Goal: Find specific page/section: Find specific page/section

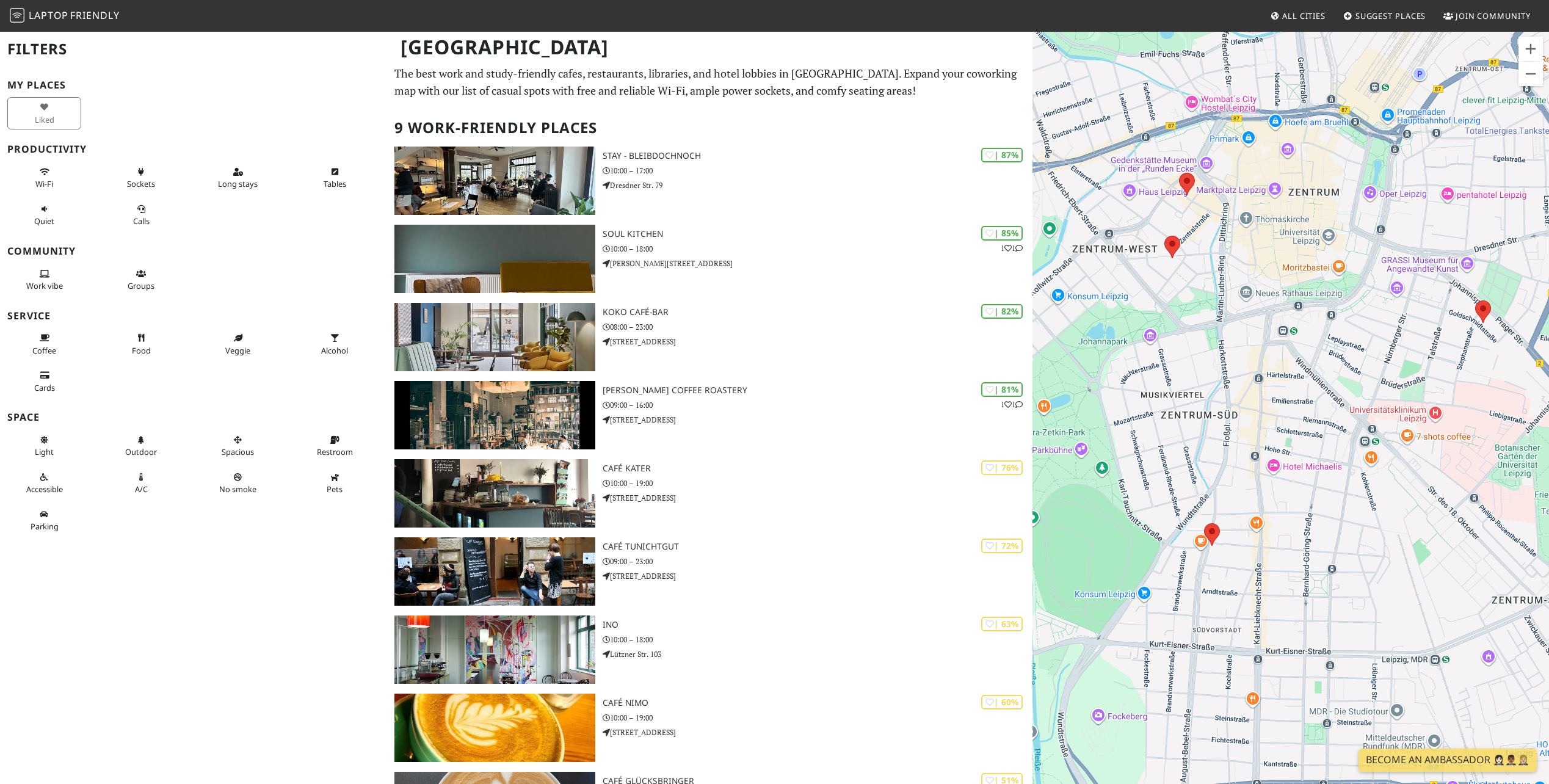
drag, startPoint x: 1154, startPoint y: 268, endPoint x: 1248, endPoint y: 458, distance: 212.0
click at [1248, 458] on div at bounding box center [1290, 423] width 517 height 784
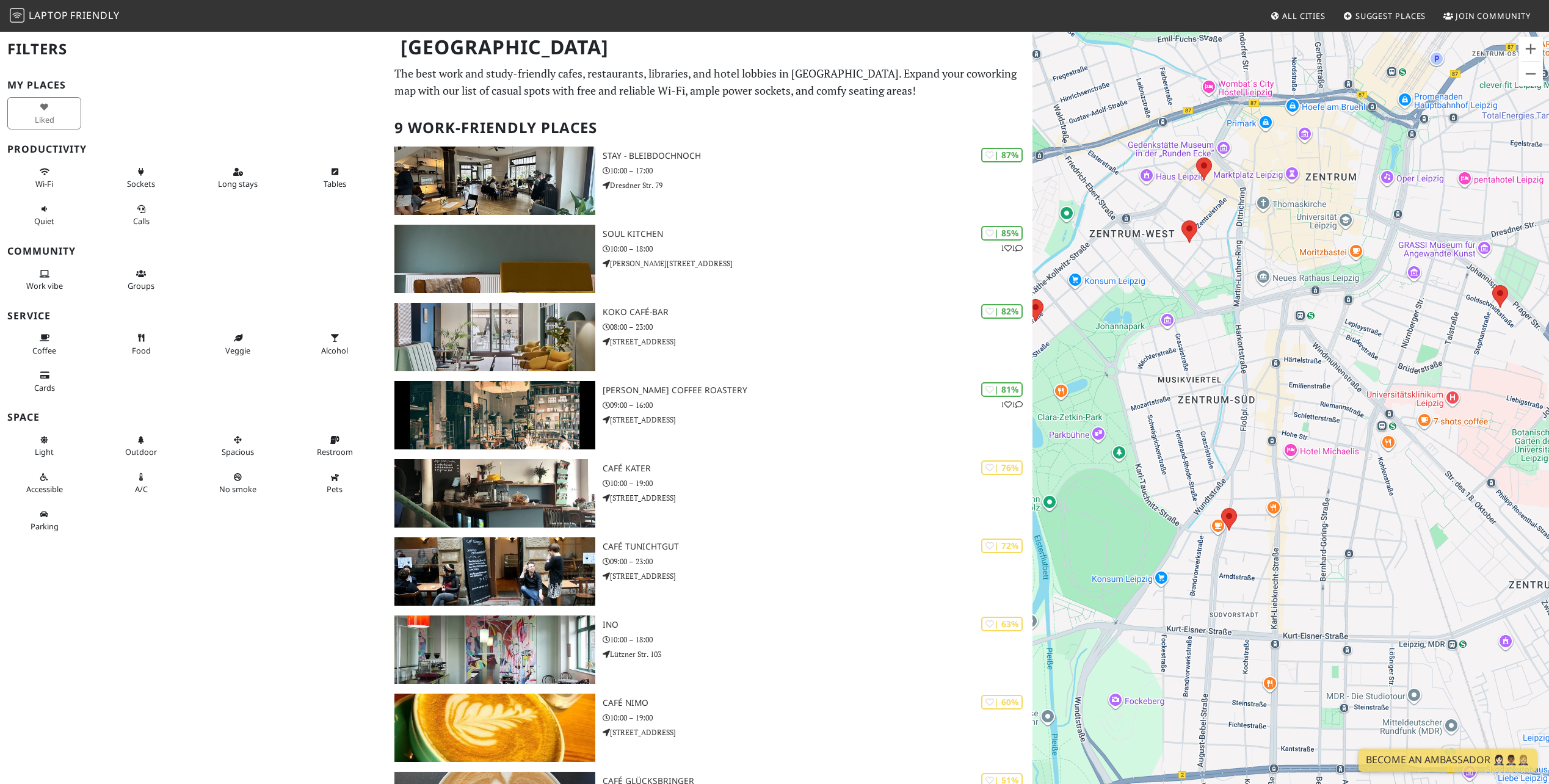
drag, startPoint x: 1271, startPoint y: 312, endPoint x: 1283, endPoint y: 285, distance: 29.5
click at [1283, 285] on div at bounding box center [1290, 423] width 517 height 784
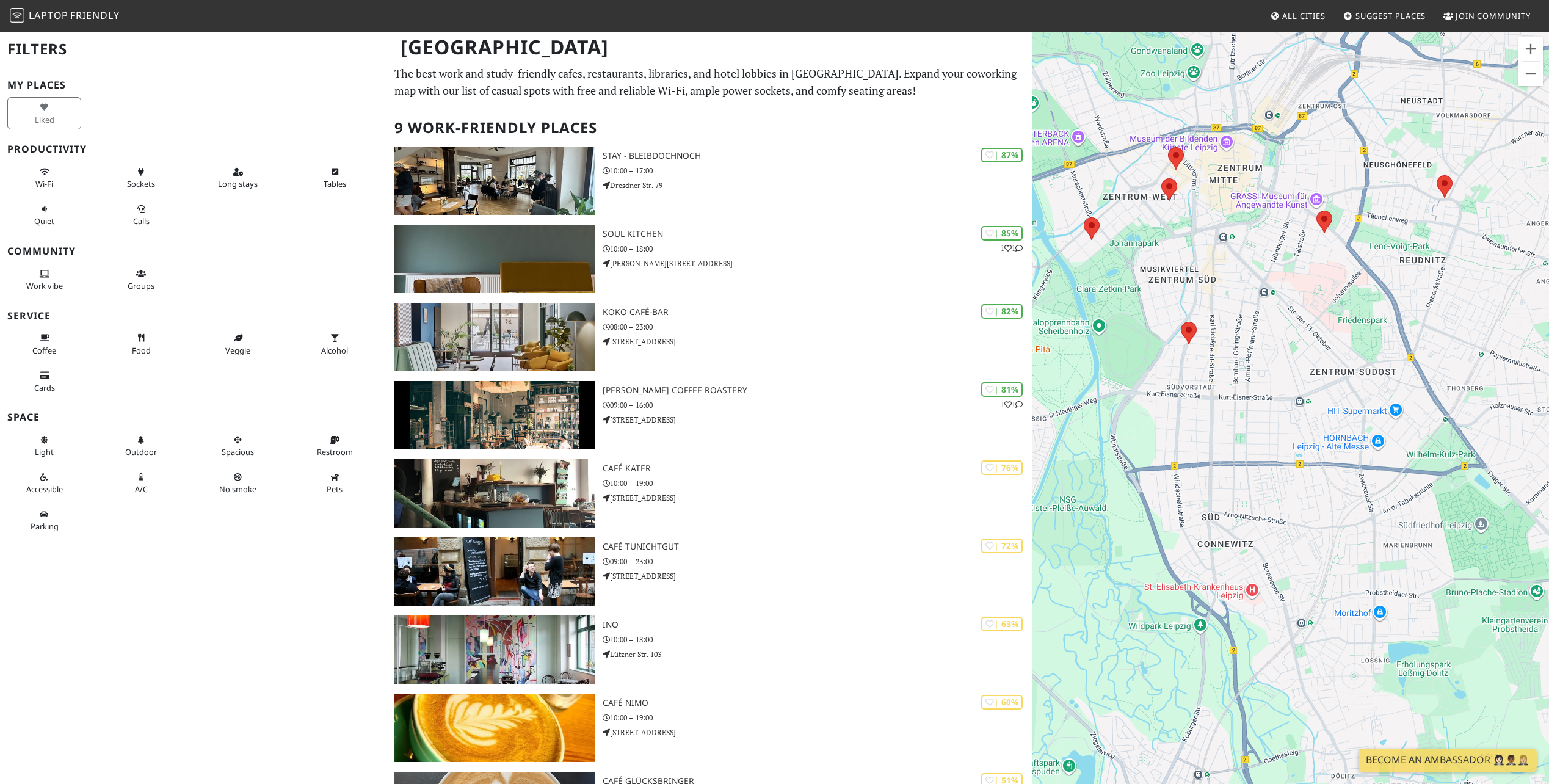
drag, startPoint x: 1378, startPoint y: 495, endPoint x: 1257, endPoint y: 380, distance: 166.9
click at [1274, 360] on div at bounding box center [1290, 423] width 517 height 784
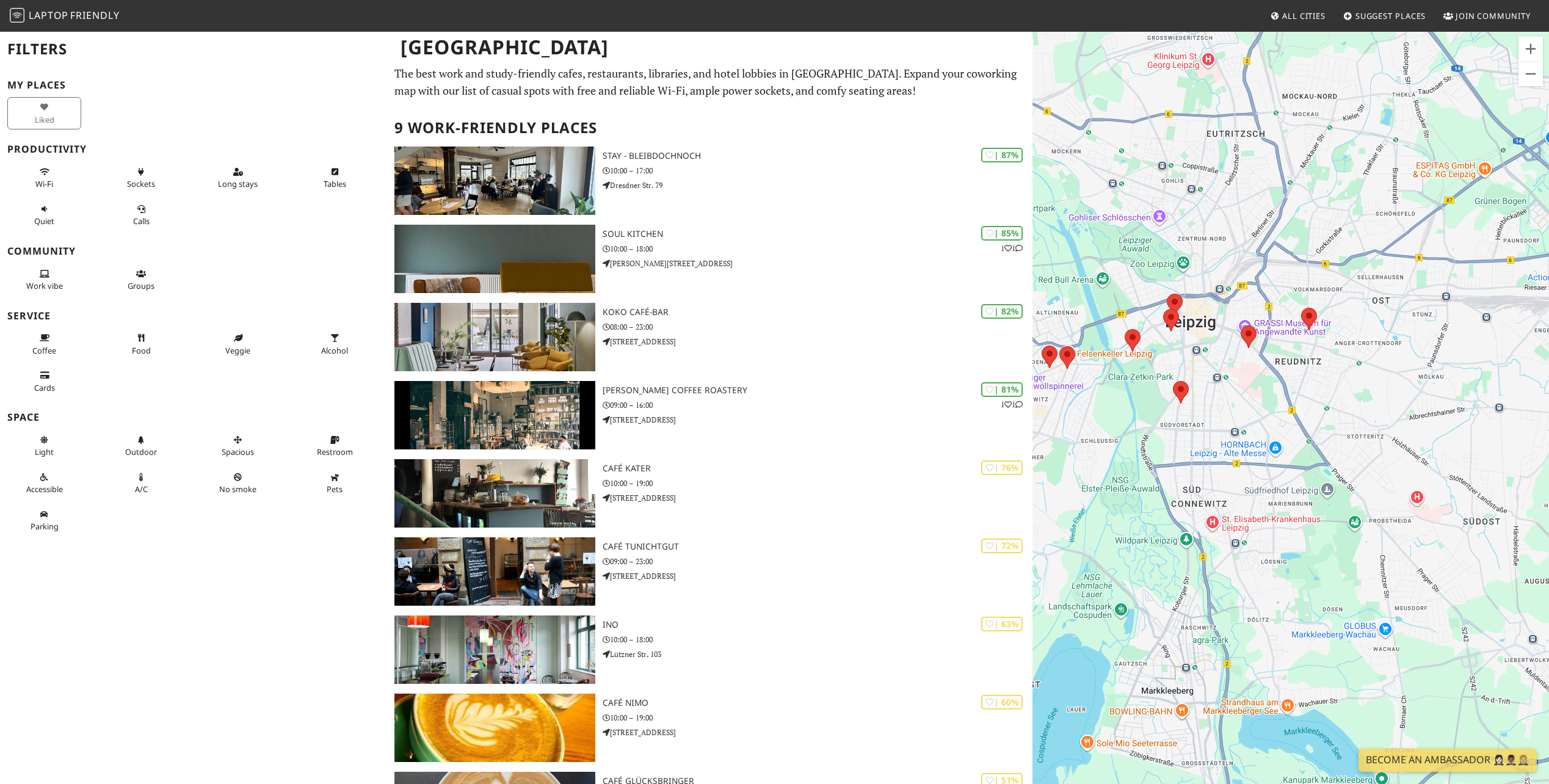
drag, startPoint x: 1293, startPoint y: 298, endPoint x: 1273, endPoint y: 338, distance: 44.7
click at [1273, 338] on div at bounding box center [1290, 423] width 517 height 784
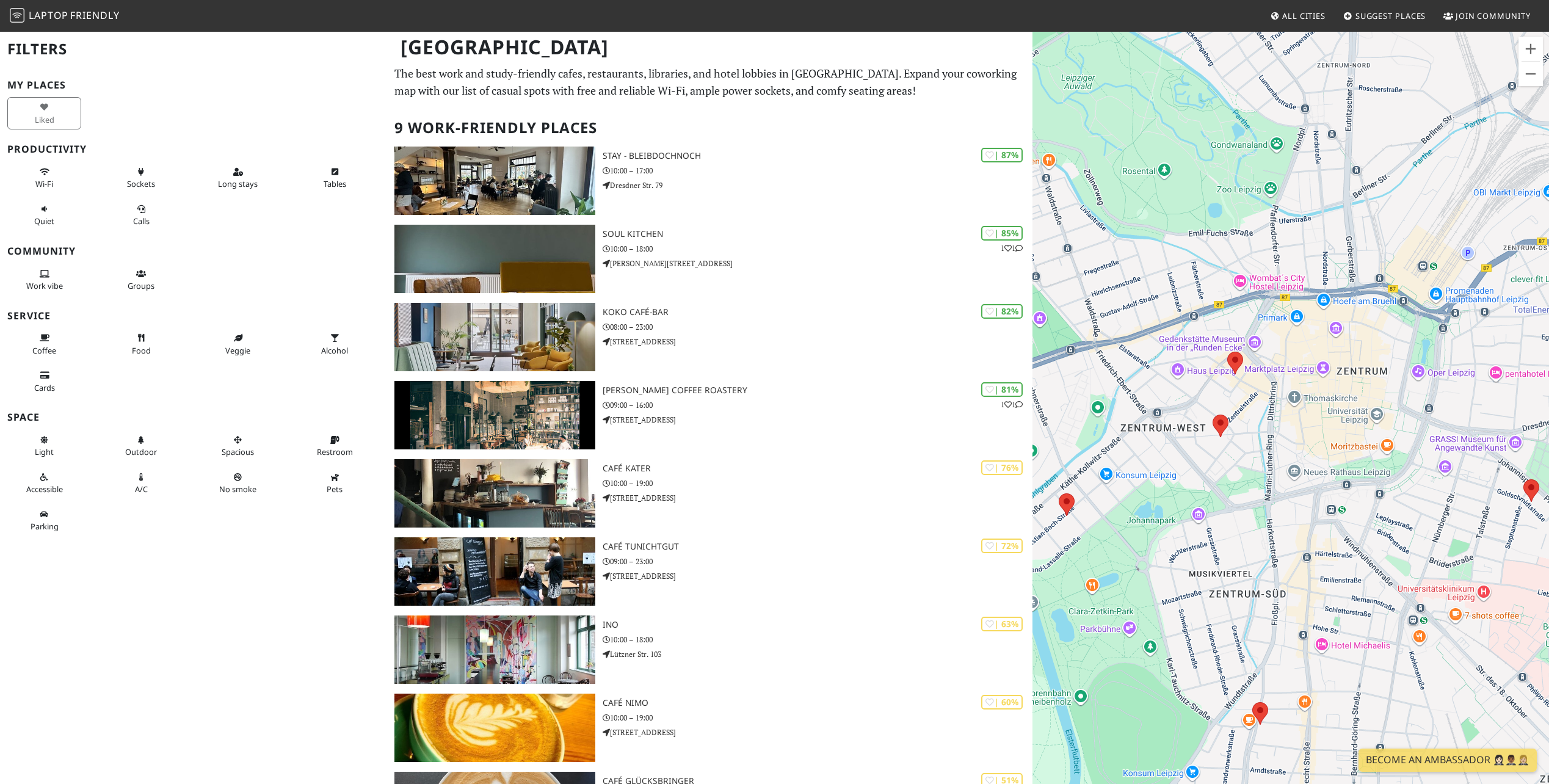
drag, startPoint x: 1411, startPoint y: 279, endPoint x: 1366, endPoint y: 327, distance: 65.8
click at [1366, 327] on div at bounding box center [1290, 423] width 517 height 784
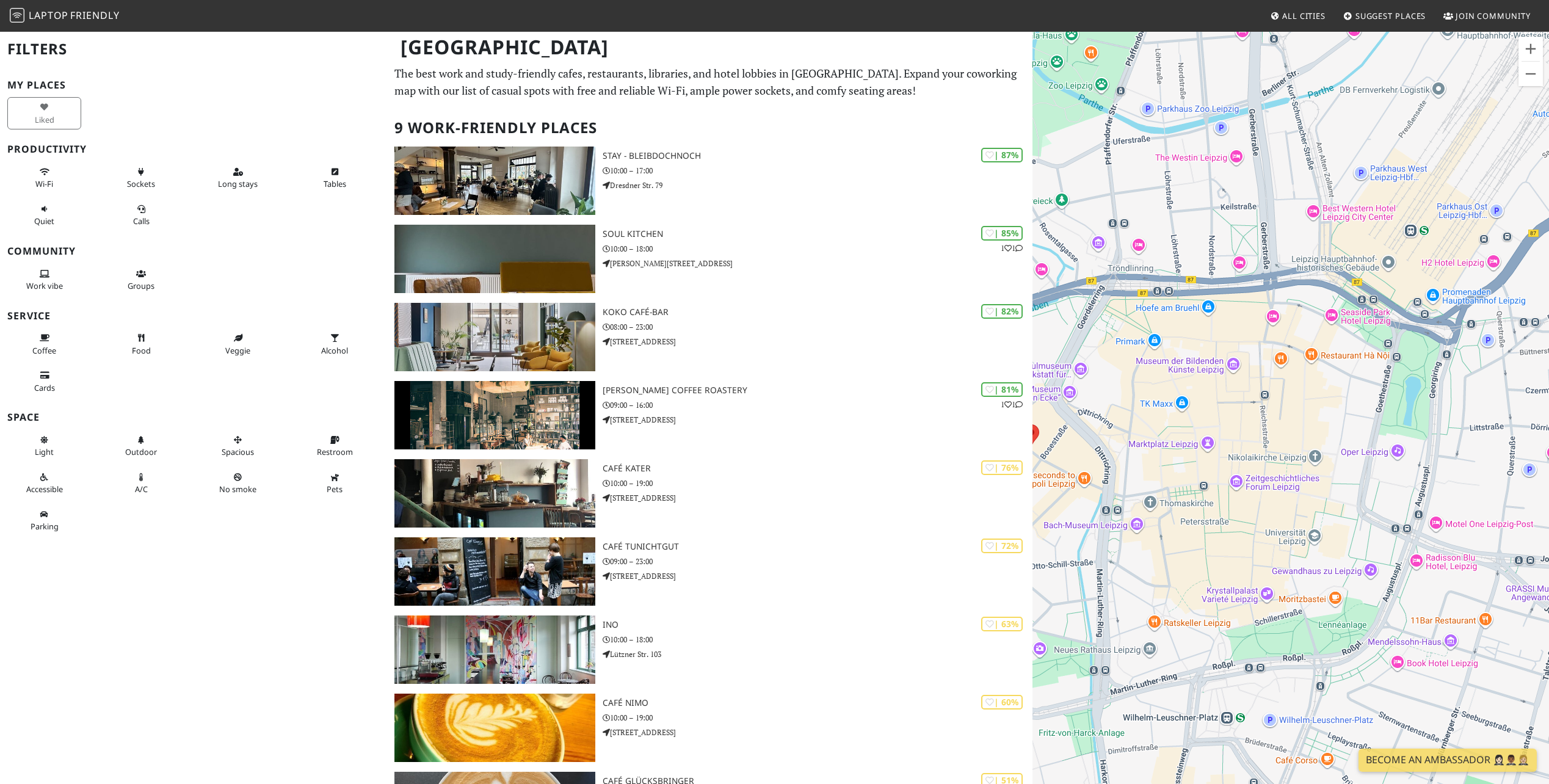
drag, startPoint x: 1390, startPoint y: 322, endPoint x: 1323, endPoint y: 330, distance: 67.5
click at [1323, 330] on div at bounding box center [1290, 423] width 517 height 784
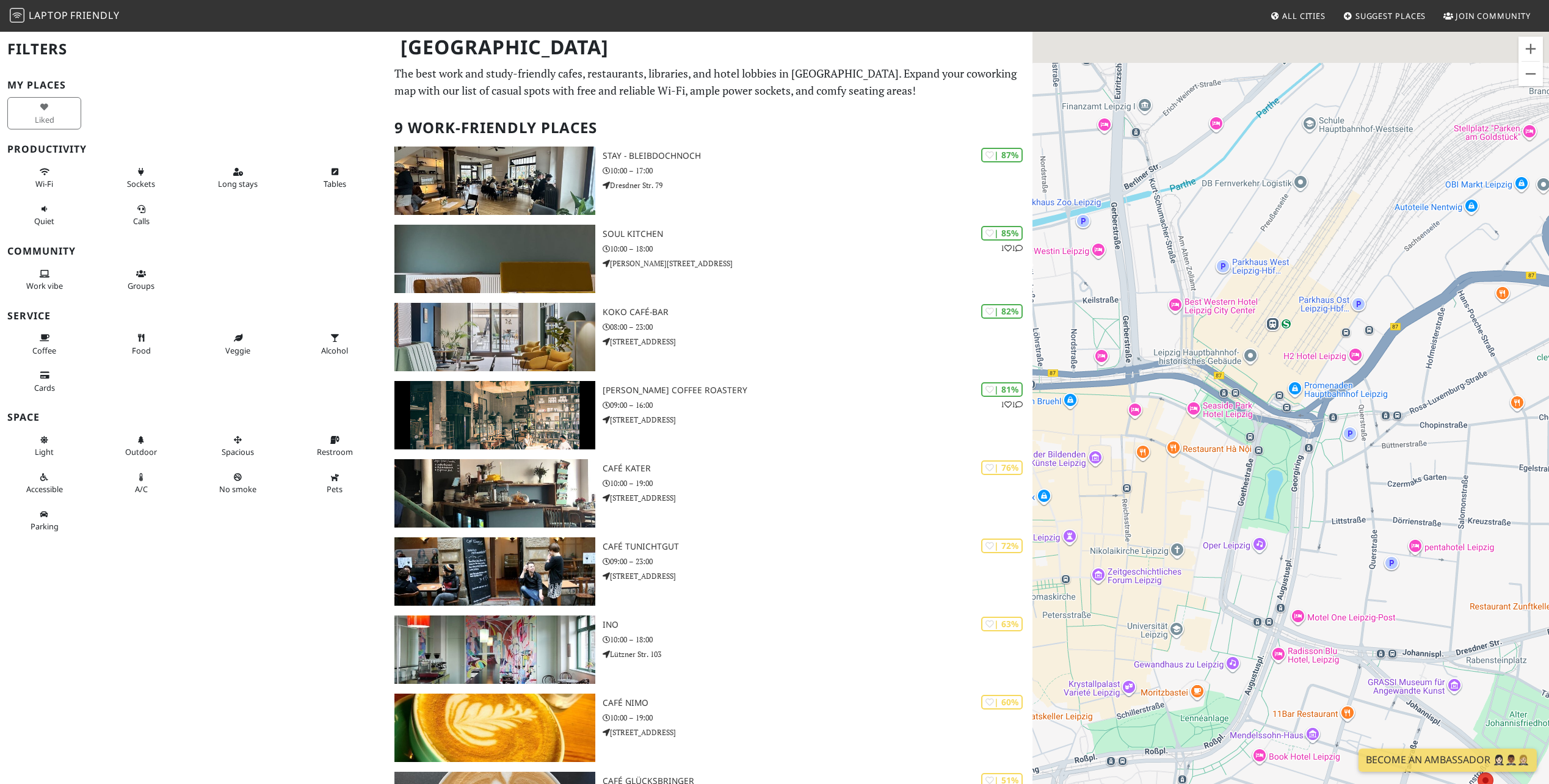
drag, startPoint x: 1435, startPoint y: 246, endPoint x: 1293, endPoint y: 345, distance: 173.1
click at [1293, 345] on div at bounding box center [1290, 423] width 517 height 784
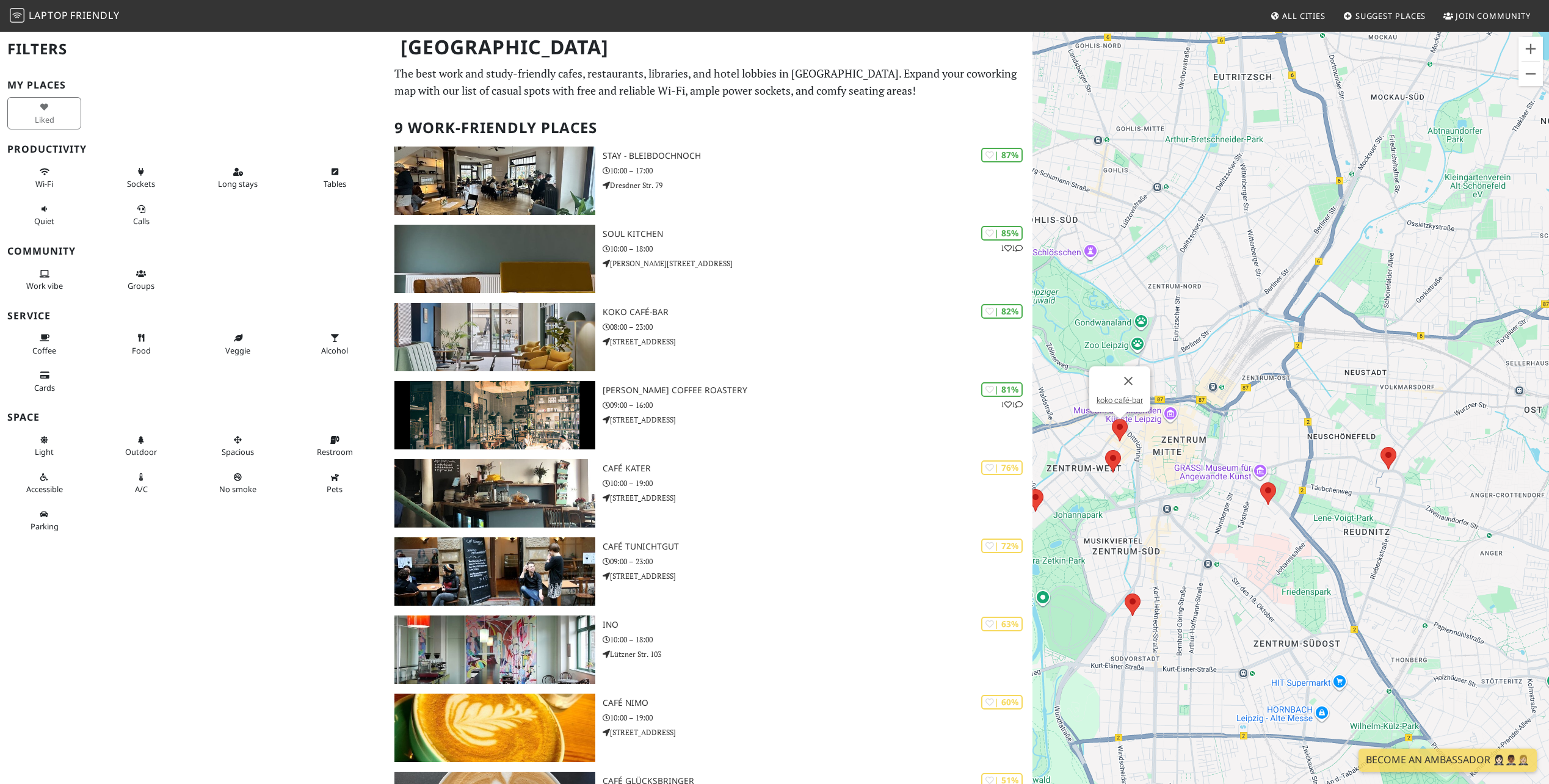
click at [1126, 421] on img at bounding box center [1119, 430] width 16 height 23
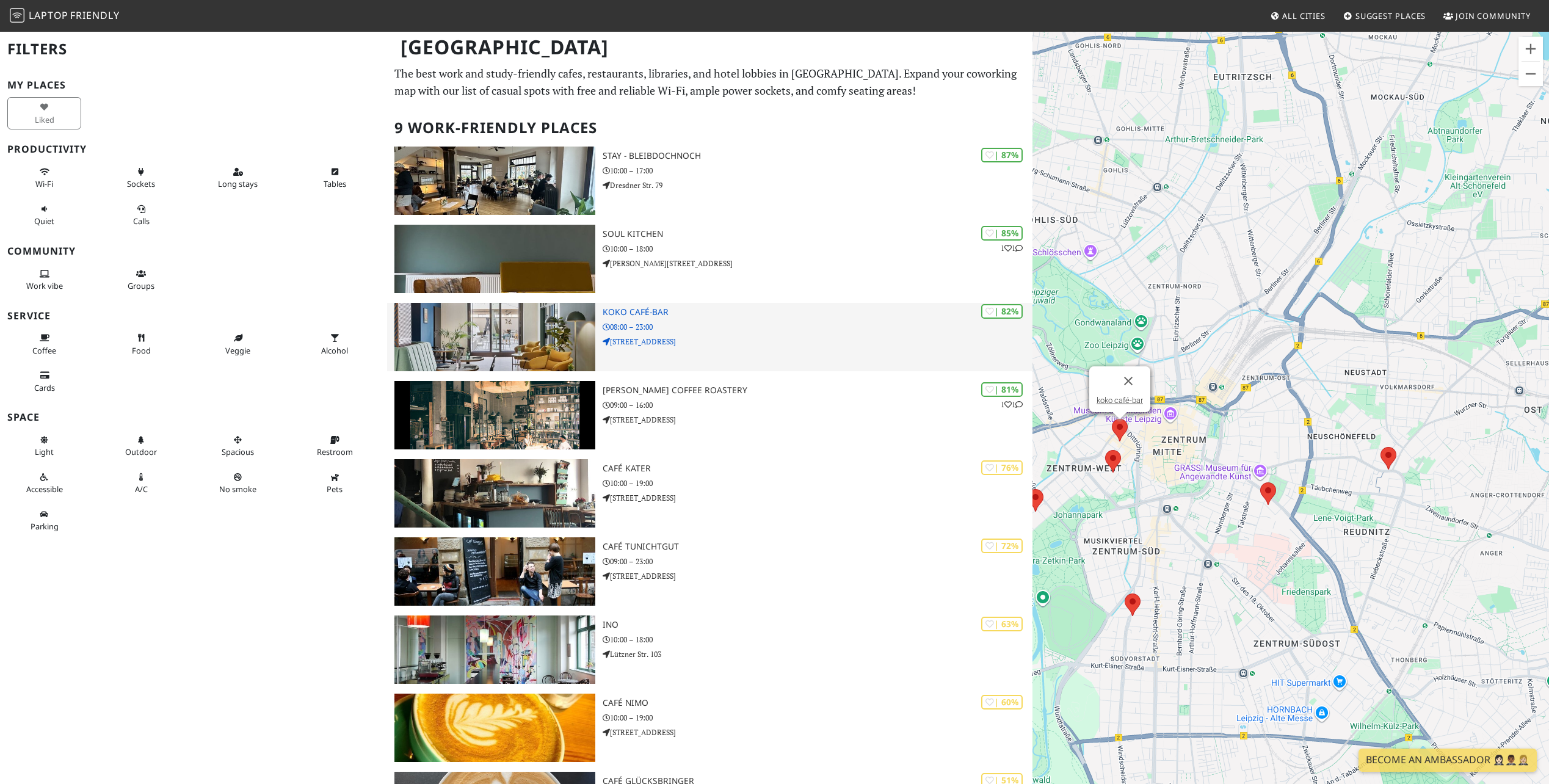
click at [766, 313] on h3 "koko café-bar" at bounding box center [818, 312] width 430 height 10
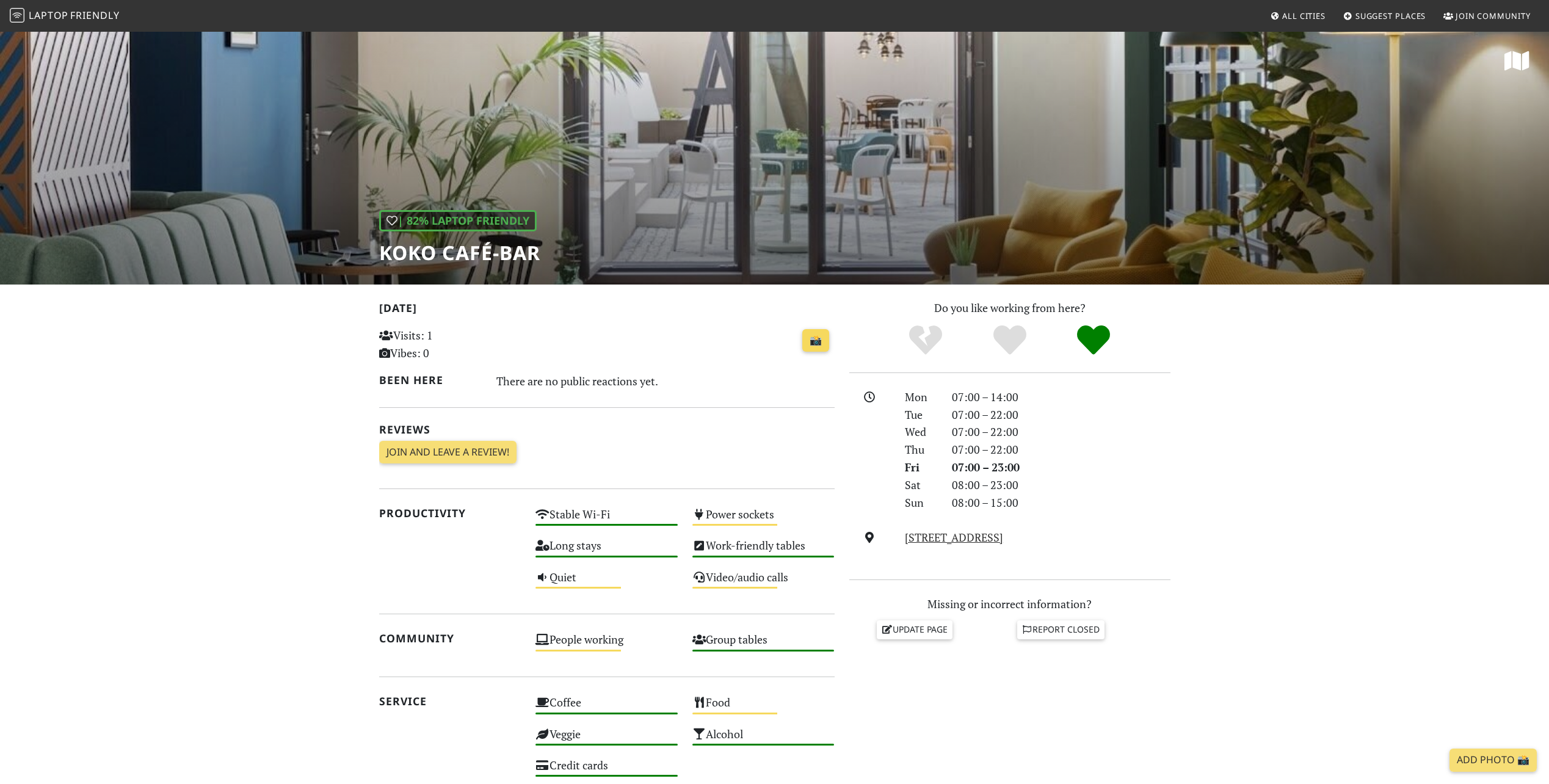
click at [813, 340] on link "📸" at bounding box center [816, 341] width 27 height 23
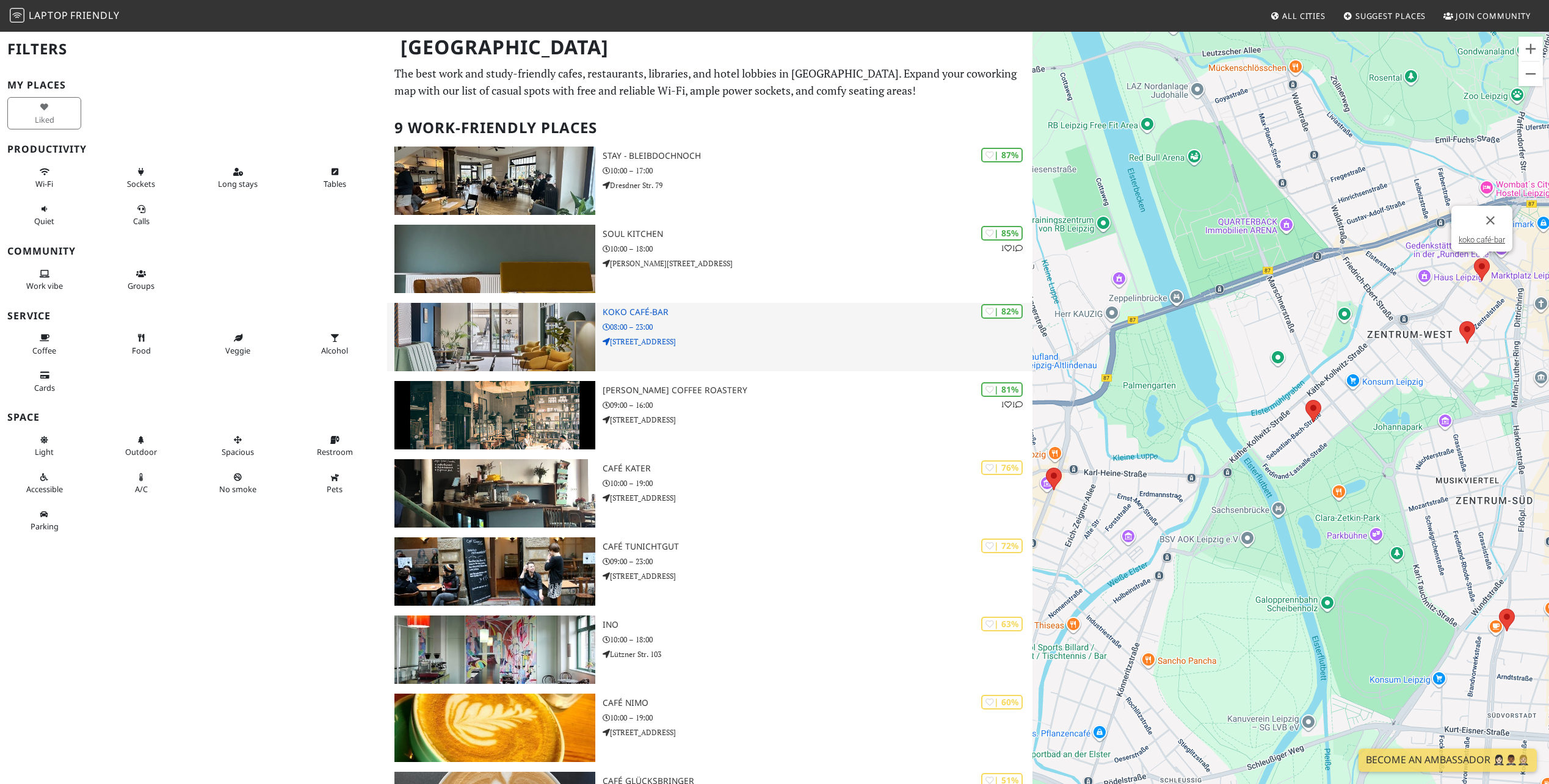
click at [770, 321] on p "08:00 – 23:00" at bounding box center [818, 326] width 430 height 12
